Goal: Information Seeking & Learning: Find specific fact

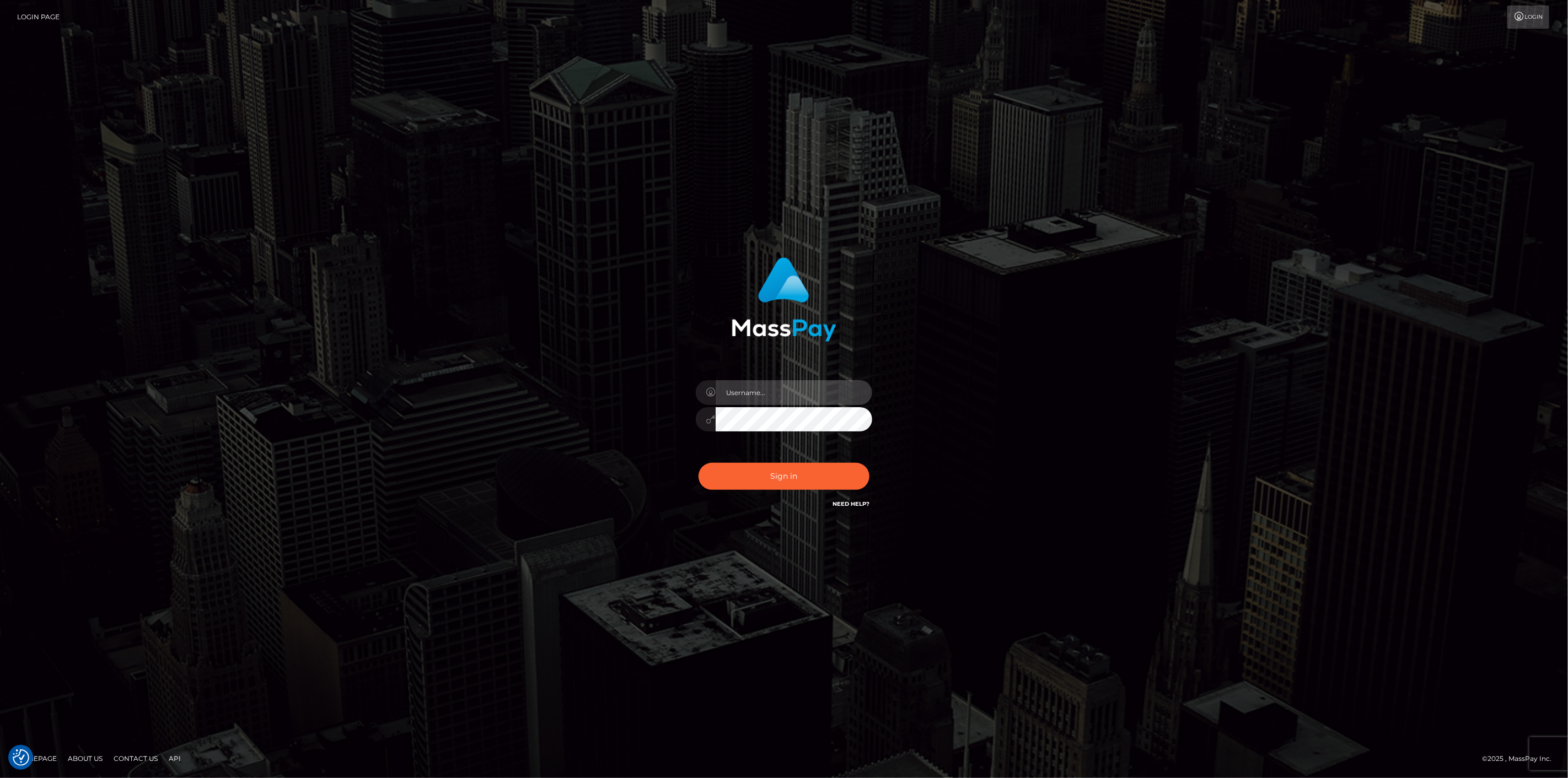
type input "scott.cm"
click at [757, 481] on button "Sign in" at bounding box center [784, 477] width 171 height 27
type input "[DOMAIN_NAME]"
click at [804, 485] on button "Sign in" at bounding box center [784, 477] width 171 height 27
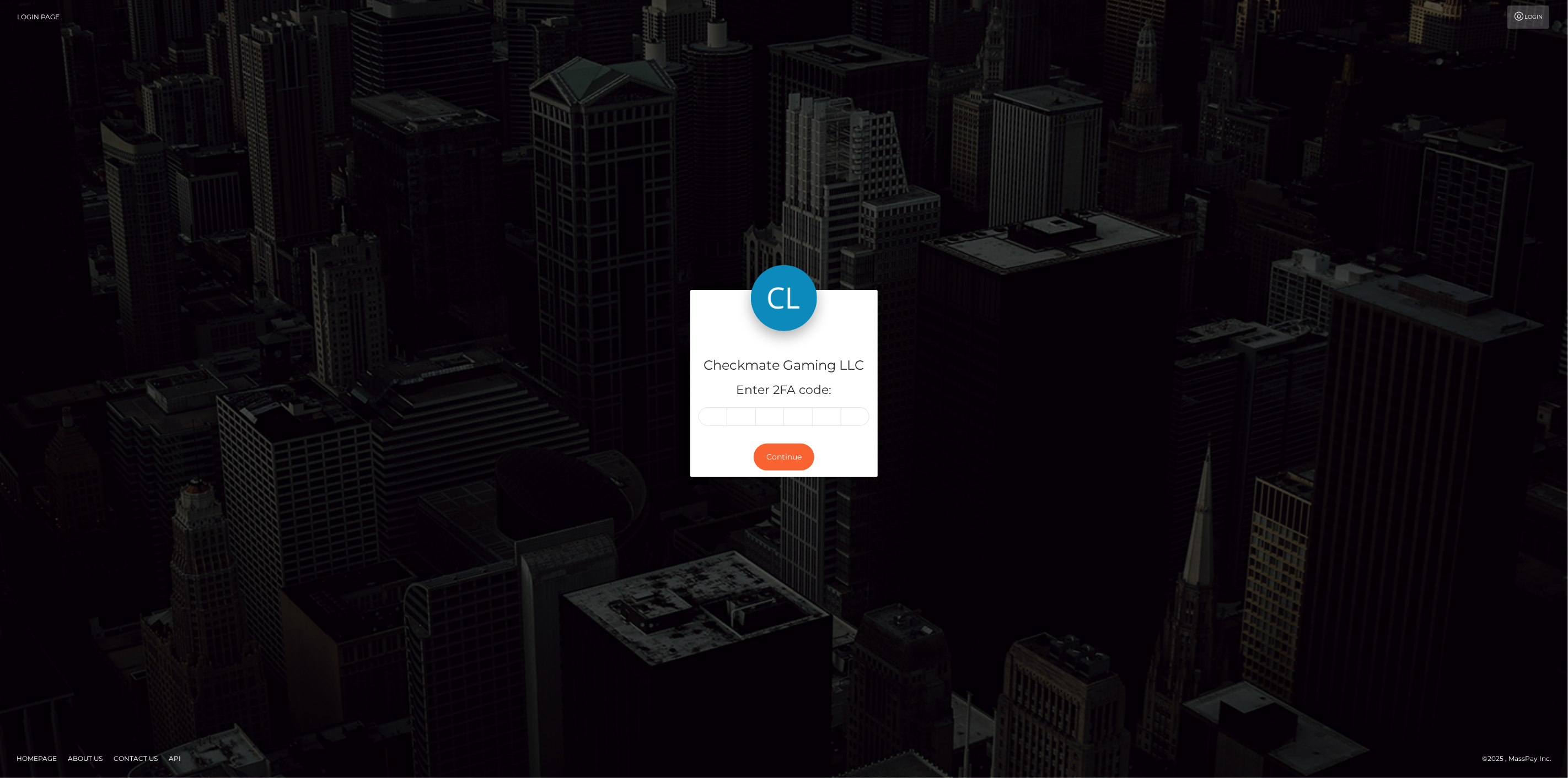
click at [711, 417] on input "text" at bounding box center [713, 416] width 29 height 19
type input "8"
type input "3"
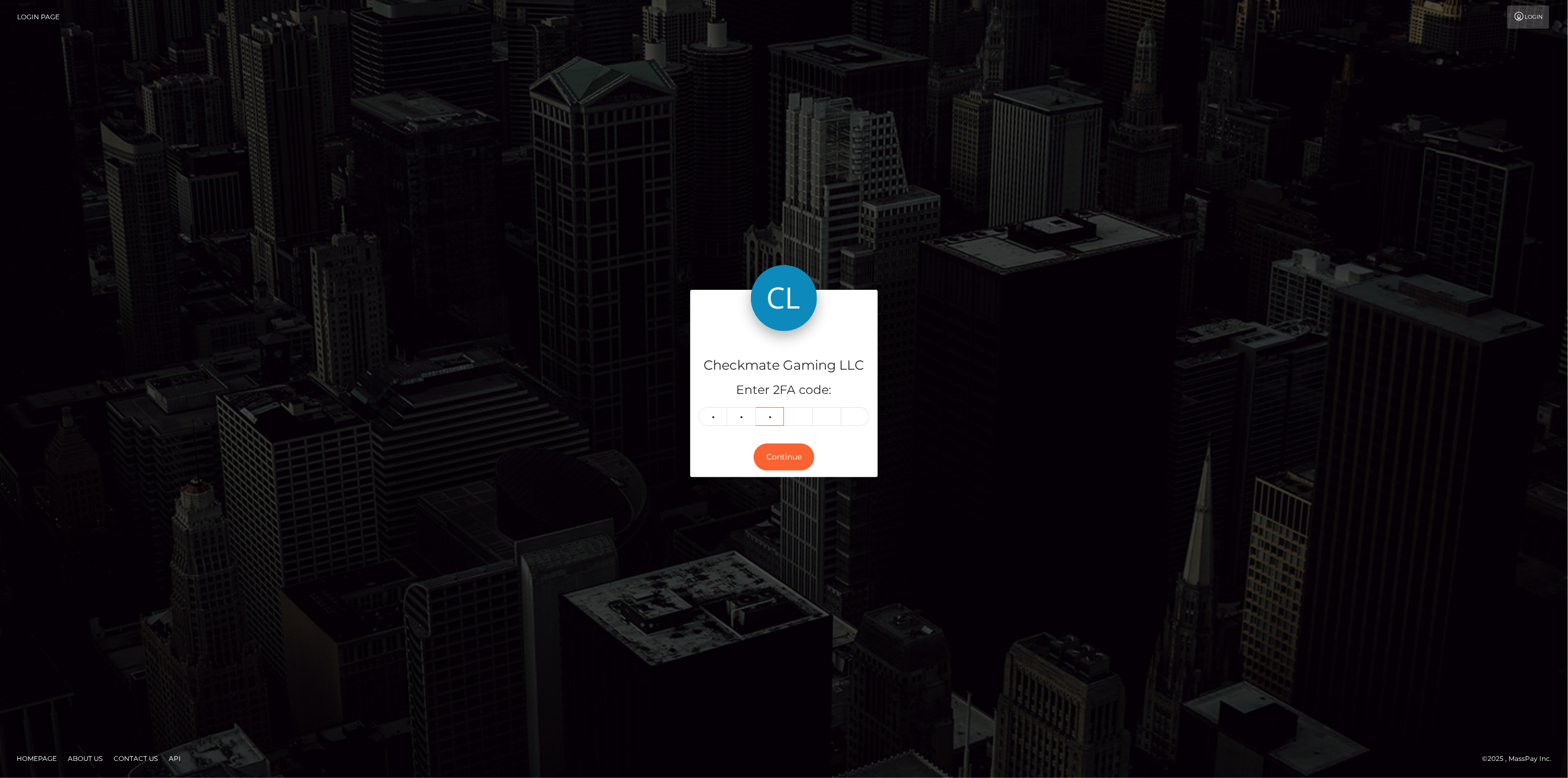
type input "3"
type input "5"
type input "8"
type input "2"
click at [779, 456] on button "Continue" at bounding box center [784, 457] width 60 height 27
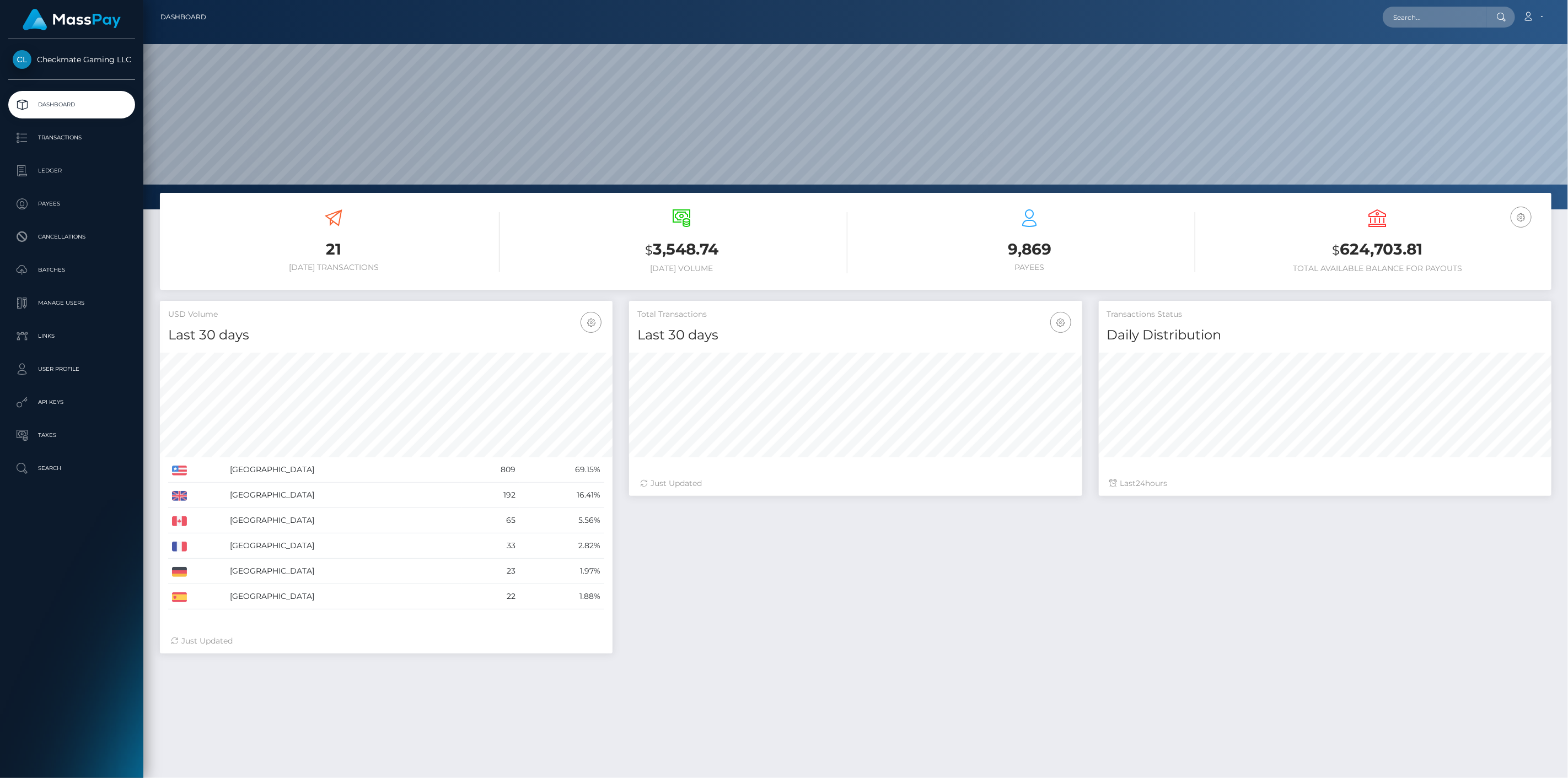
scroll to position [195, 454]
click at [62, 167] on p "Ledger" at bounding box center [71, 170] width 118 height 16
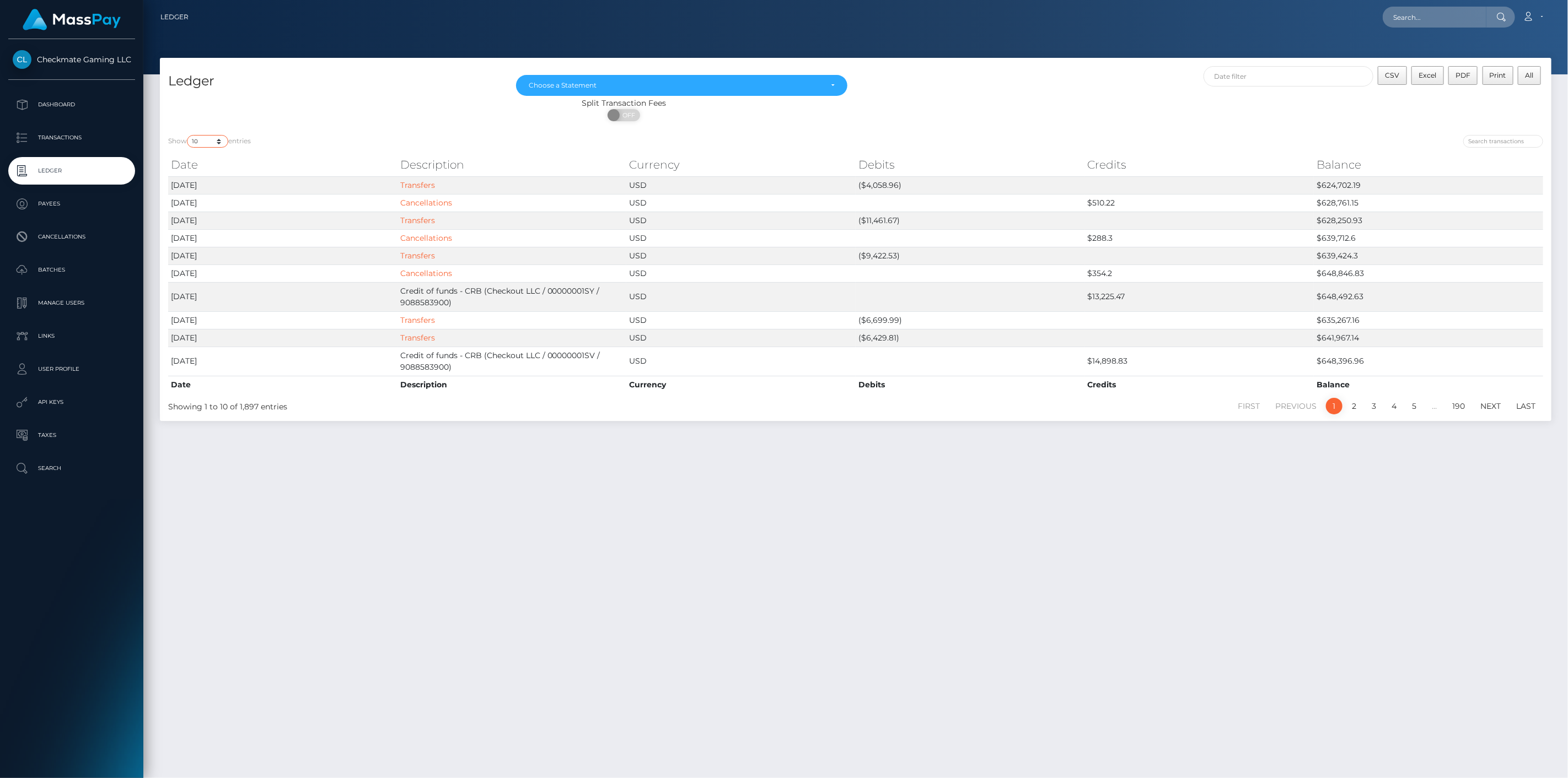
click at [221, 144] on select "10 25 50 100 250" at bounding box center [207, 142] width 41 height 13
select select "50"
click at [188, 135] on select "10 25 50 100 250" at bounding box center [207, 142] width 41 height 13
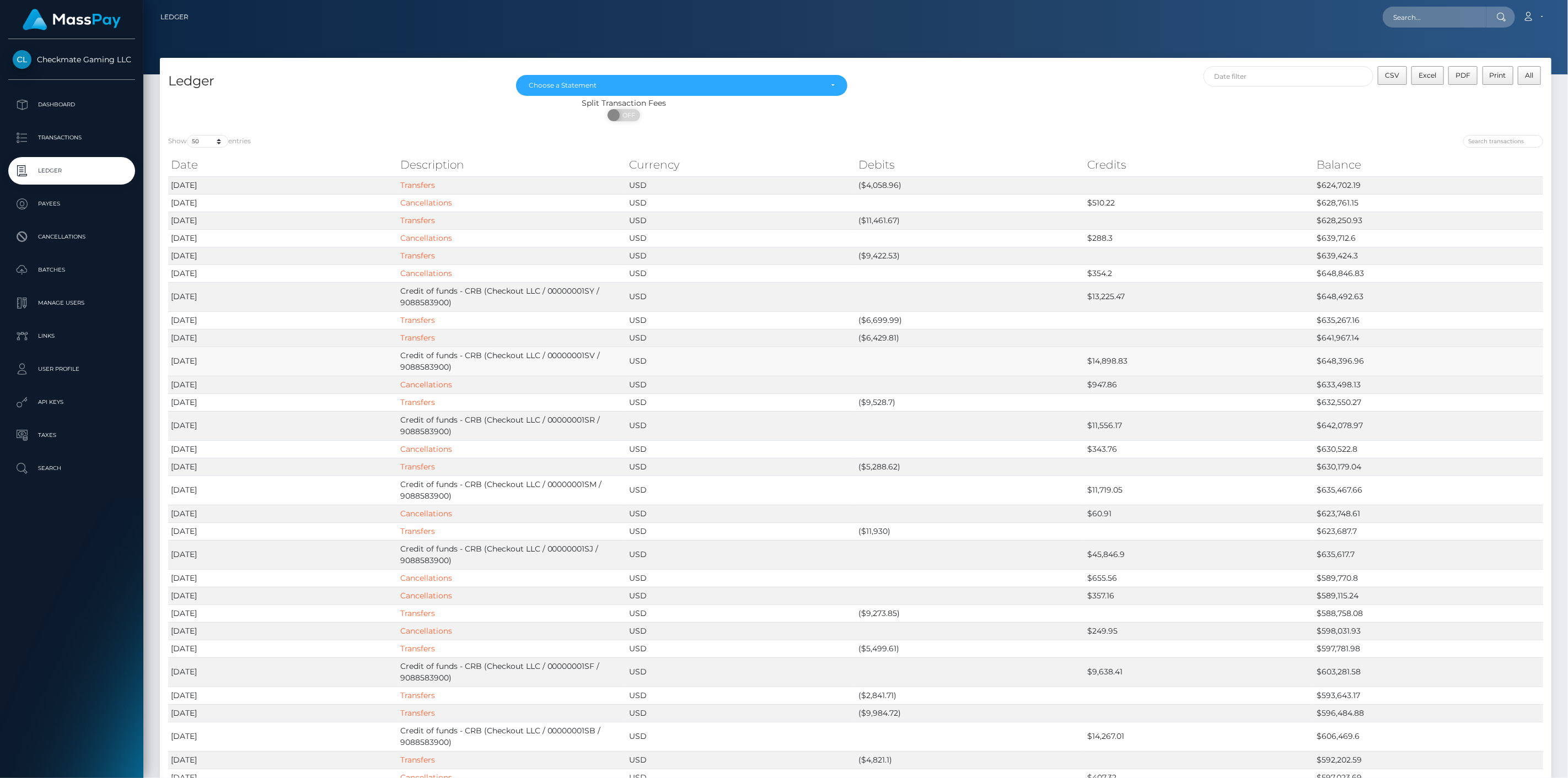
click at [536, 355] on td "Credit of funds - CRB (Checkout LLC / 00000001SV / 9088583900)" at bounding box center [512, 362] width 229 height 29
click at [1106, 494] on td "$11,719.05" at bounding box center [1199, 490] width 229 height 29
click at [1107, 494] on td "$11,719.05" at bounding box center [1199, 490] width 229 height 29
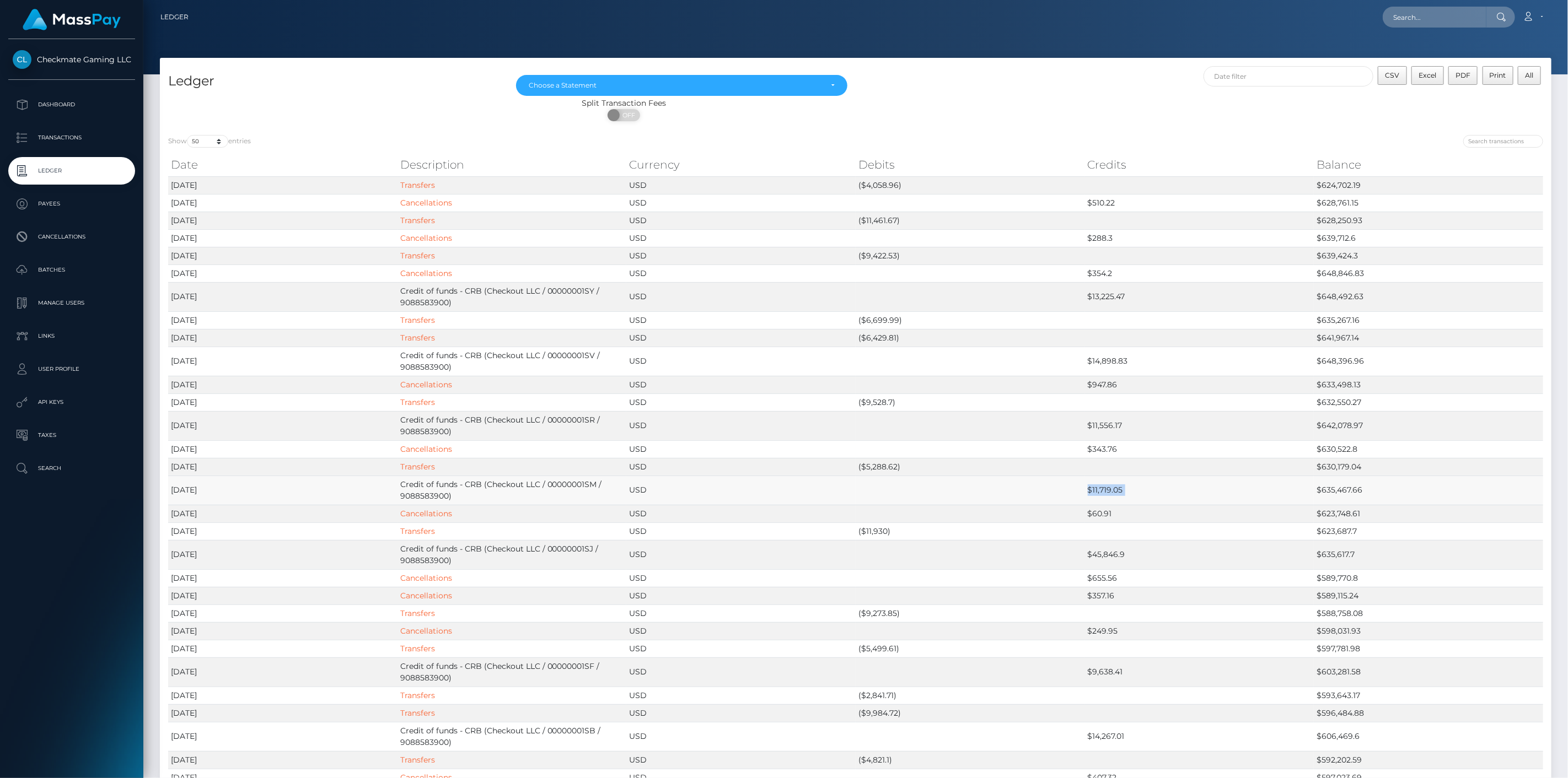
click at [1107, 494] on td "$11,719.05" at bounding box center [1199, 490] width 229 height 29
click at [1099, 486] on td "$11,719.05" at bounding box center [1199, 490] width 229 height 29
click at [1103, 554] on td "$45,846.9" at bounding box center [1199, 554] width 229 height 29
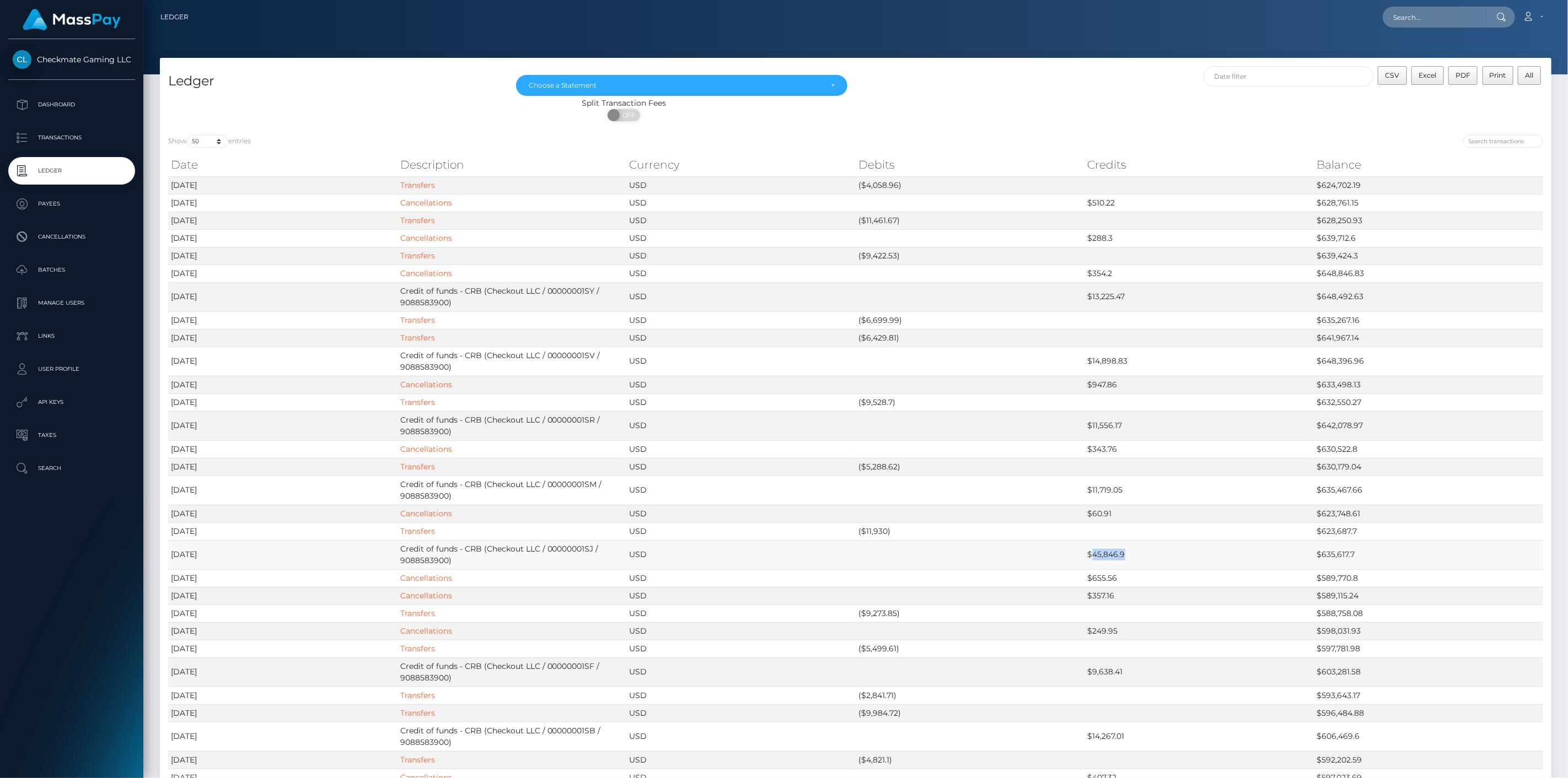
click at [1102, 554] on td "$45,846.9" at bounding box center [1199, 554] width 229 height 29
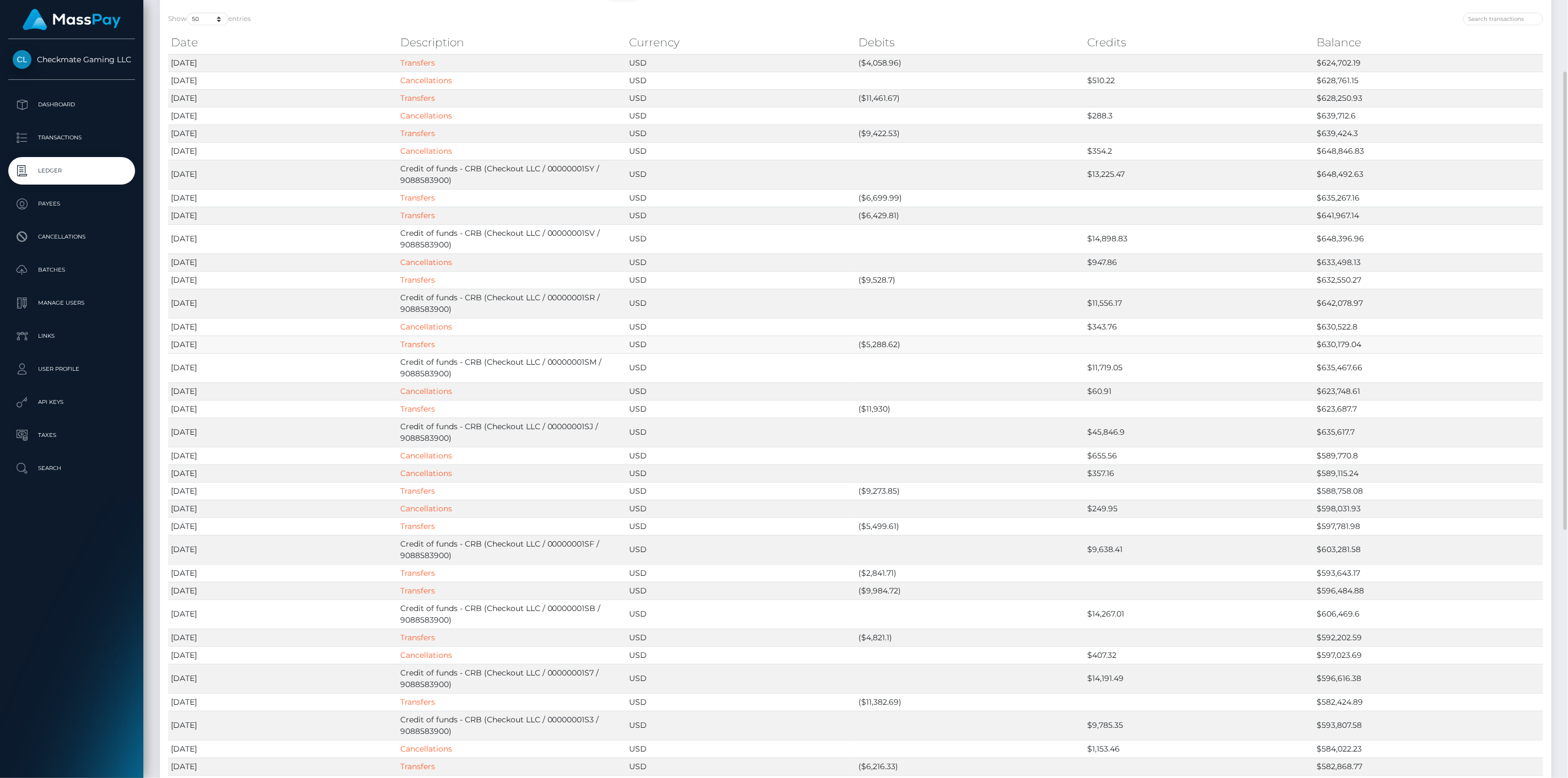
click at [533, 343] on td "Transfers" at bounding box center [512, 344] width 229 height 18
click at [1106, 323] on td "$343.76" at bounding box center [1199, 327] width 229 height 18
click at [1105, 258] on td "$947.86" at bounding box center [1199, 262] width 229 height 18
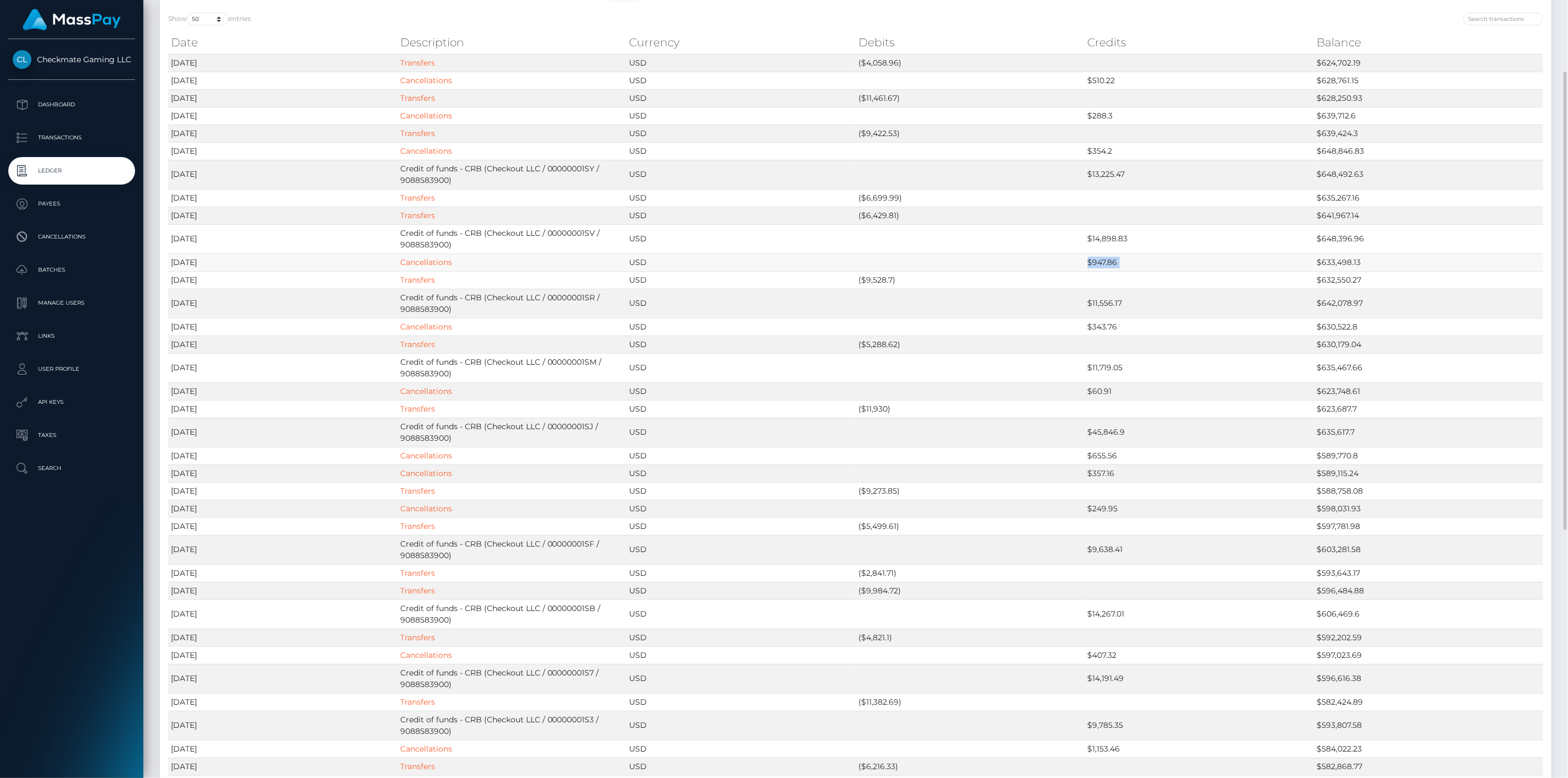
click at [1105, 258] on td "$947.86" at bounding box center [1199, 262] width 229 height 18
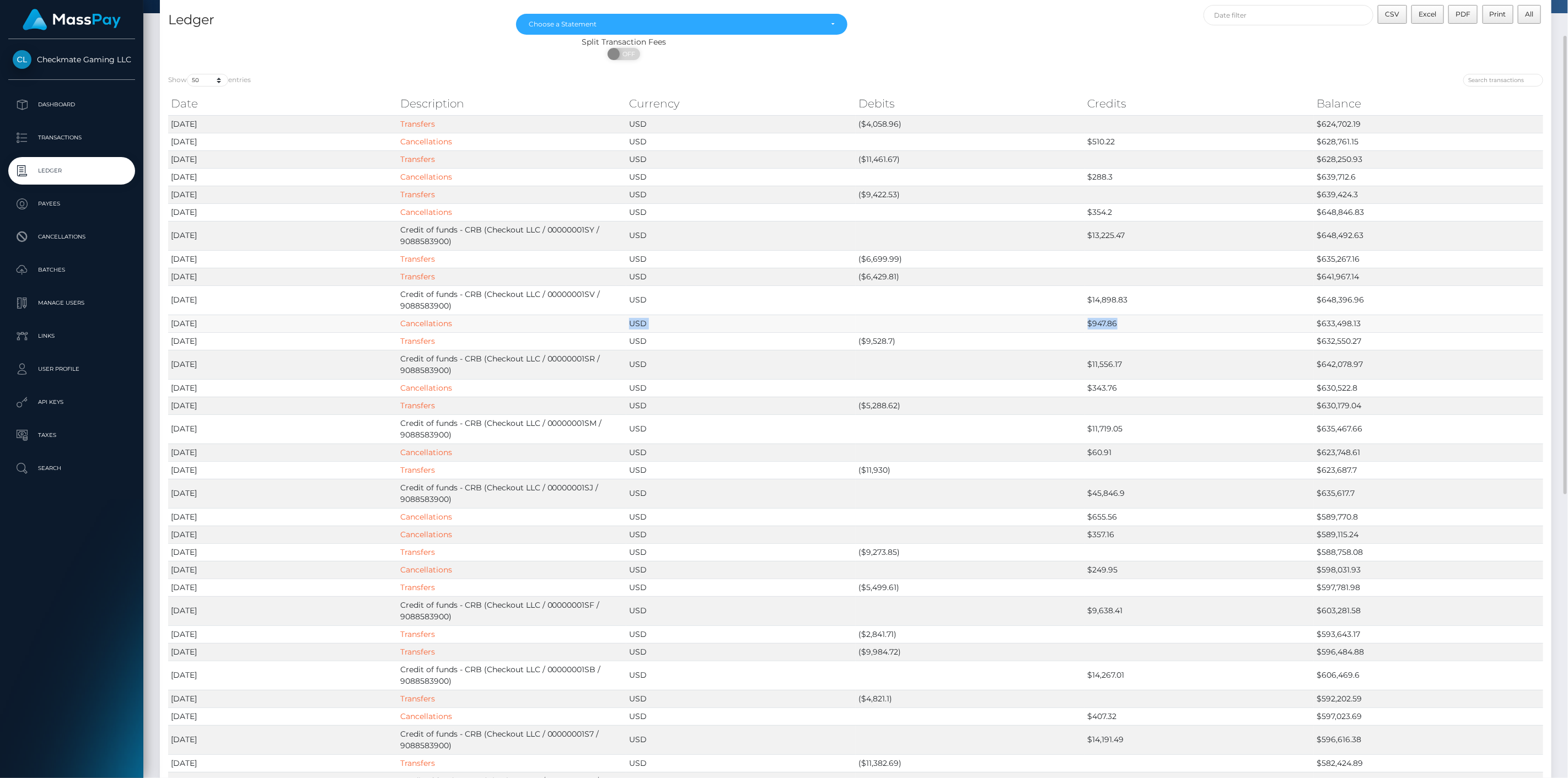
drag, startPoint x: 478, startPoint y: 321, endPoint x: 1136, endPoint y: 321, distance: 658.0
click at [1136, 321] on tr "2025-09-18 Cancellations USD $947.86 $633,498.13" at bounding box center [856, 324] width 1375 height 18
click at [1107, 212] on td "$354.2" at bounding box center [1199, 213] width 229 height 18
click at [1104, 172] on td "$288.3" at bounding box center [1199, 178] width 229 height 18
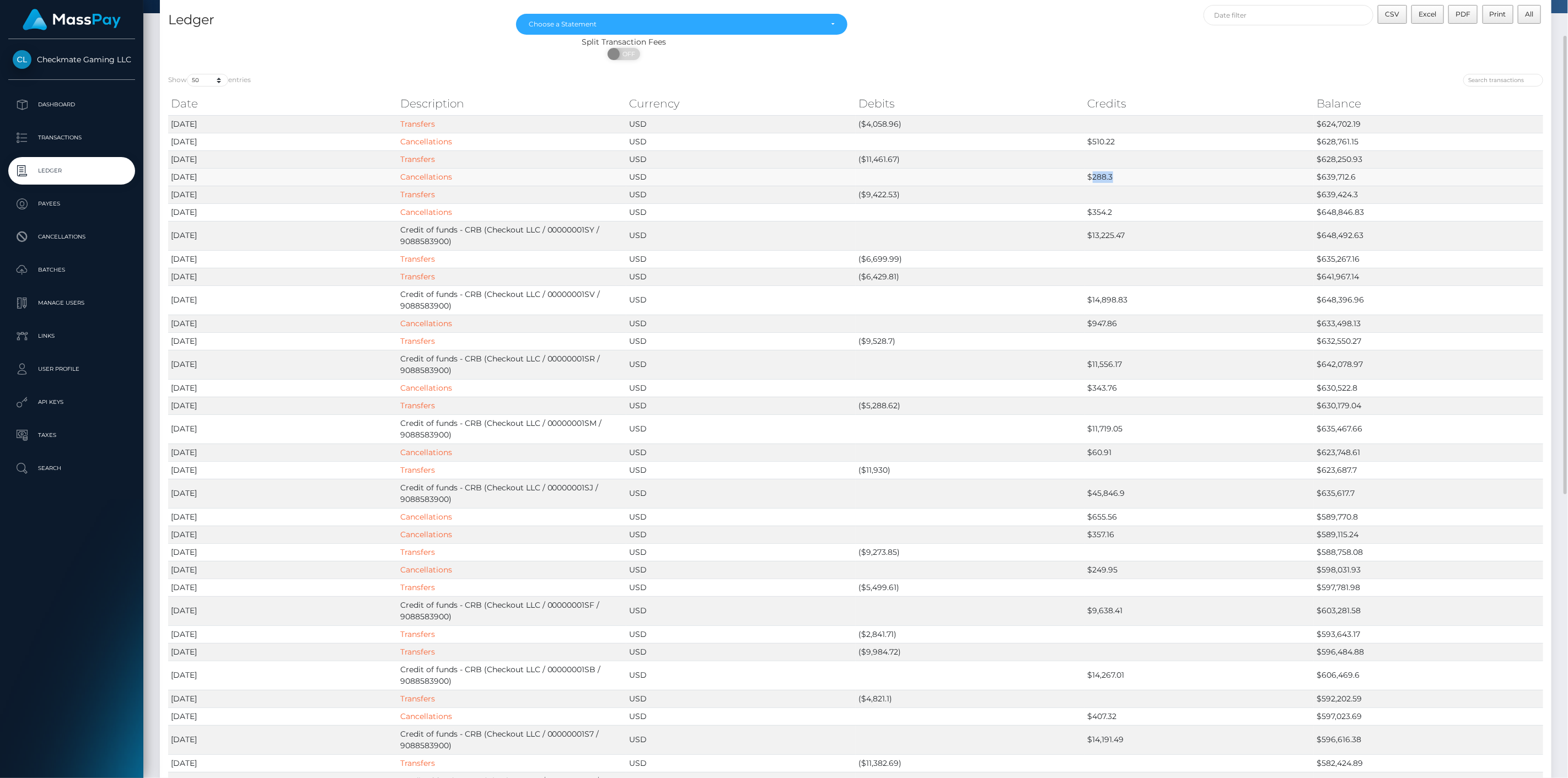
click at [1104, 172] on td "$288.3" at bounding box center [1199, 178] width 229 height 18
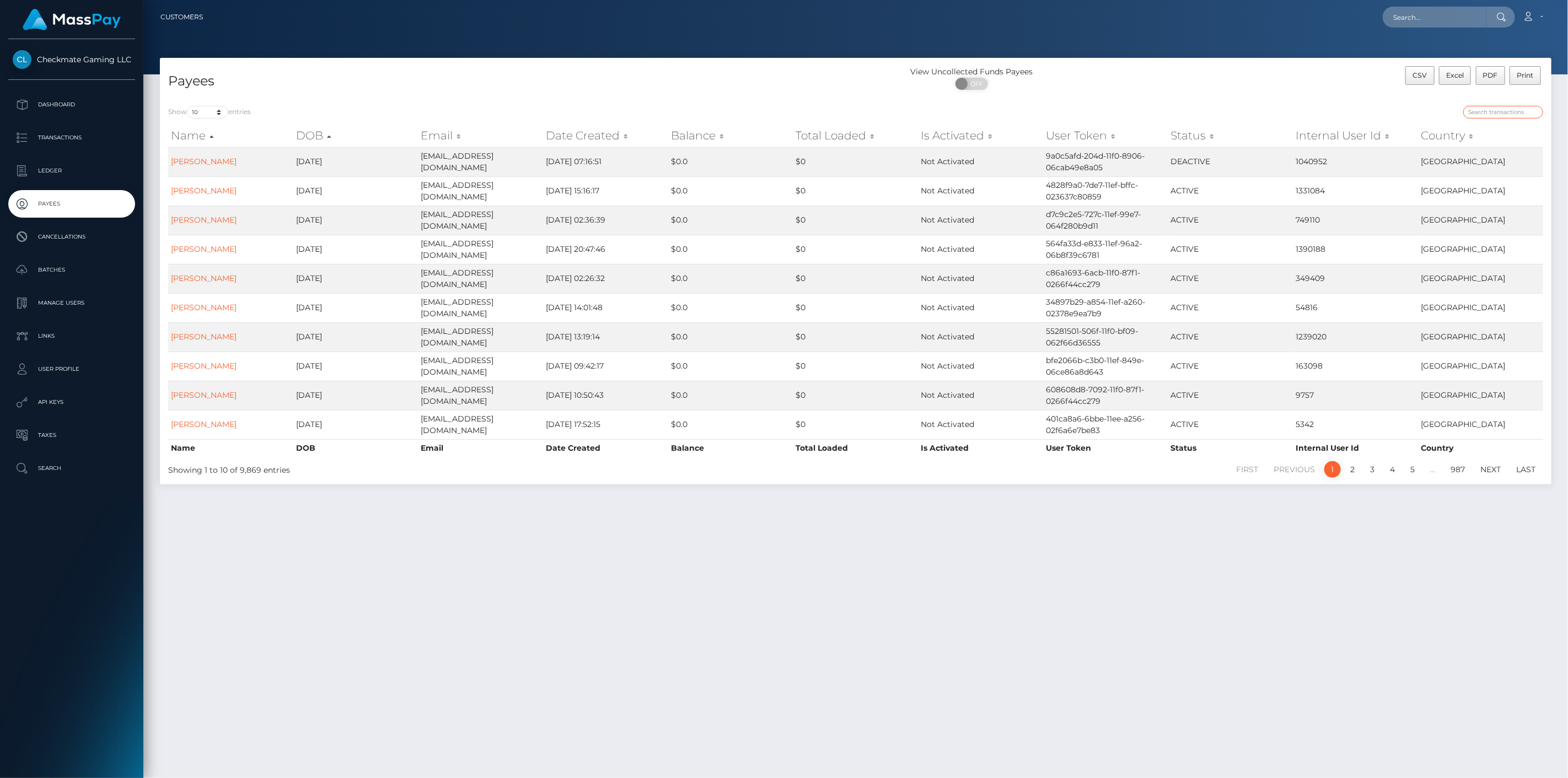
click at [1482, 109] on input "search" at bounding box center [1503, 112] width 80 height 13
paste input "472668"
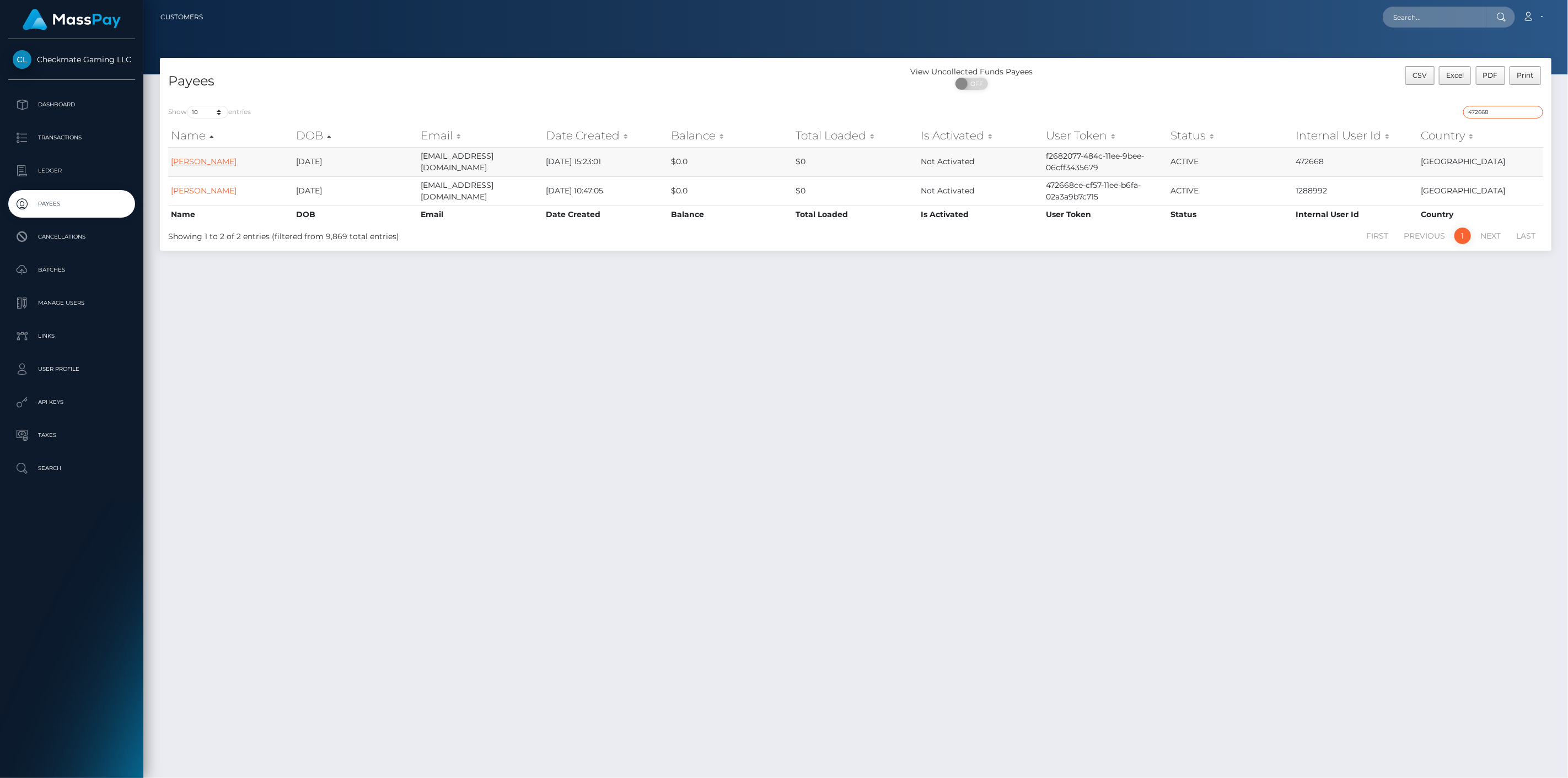
type input "472668"
click at [196, 160] on link "[PERSON_NAME]" at bounding box center [204, 161] width 66 height 10
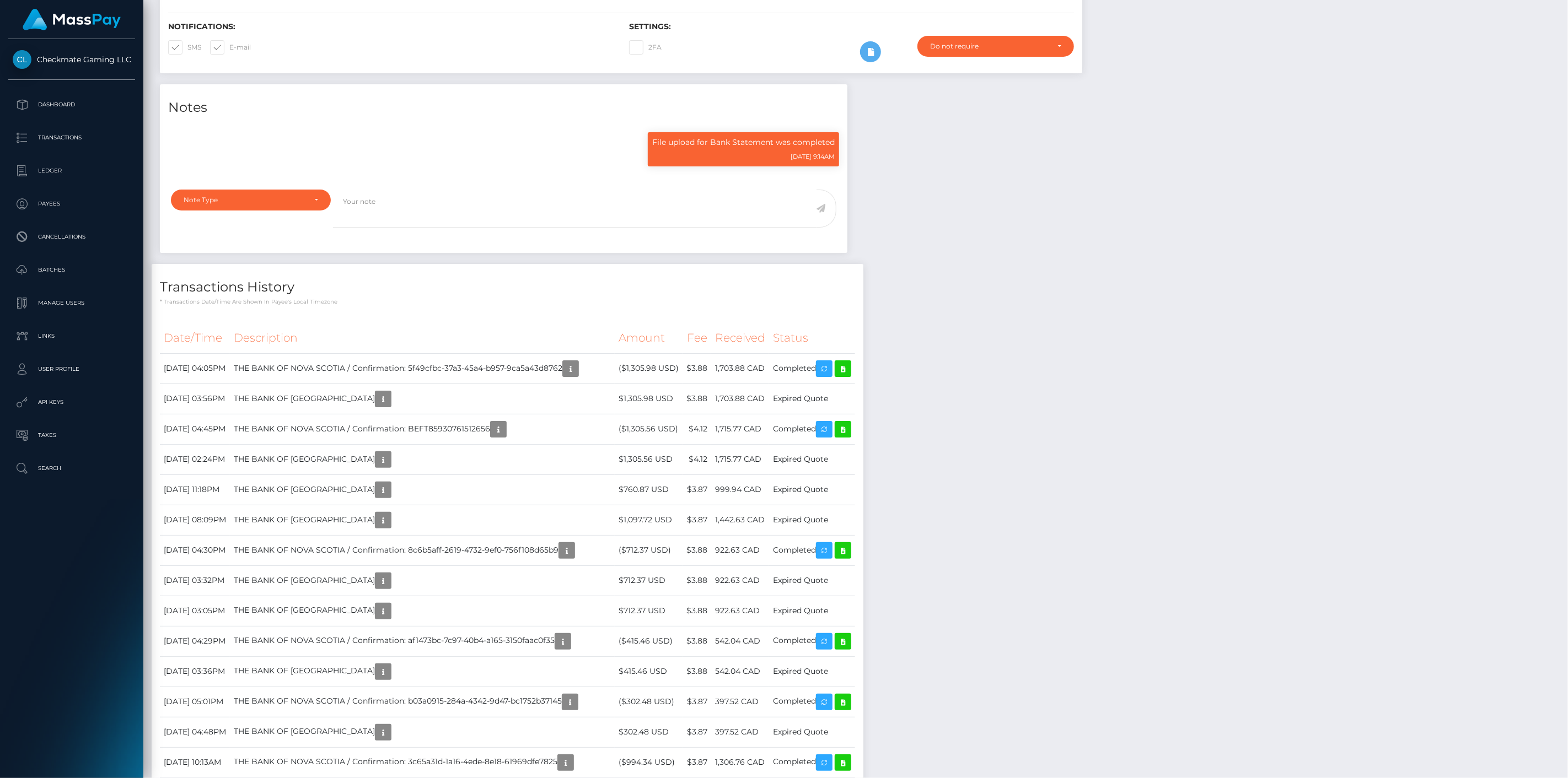
scroll to position [133, 454]
drag, startPoint x: 674, startPoint y: 370, endPoint x: 643, endPoint y: 370, distance: 31.0
click at [643, 370] on td "($1,305.98 USD)" at bounding box center [648, 369] width 68 height 31
copy td "$1,305.98"
